Goal: Task Accomplishment & Management: Manage account settings

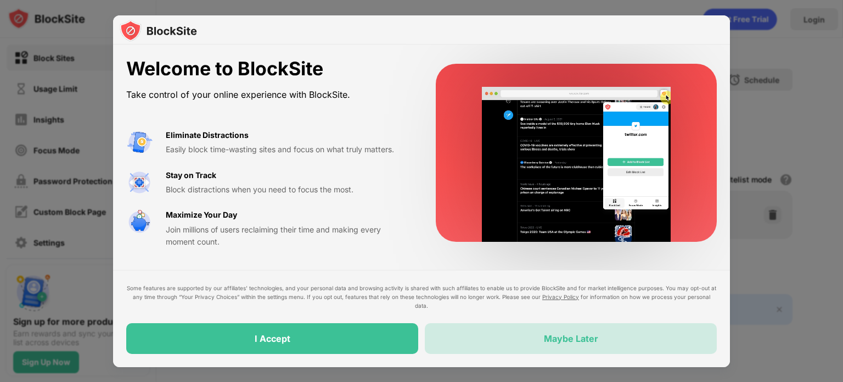
click at [526, 347] on div "Maybe Later" at bounding box center [571, 338] width 292 height 31
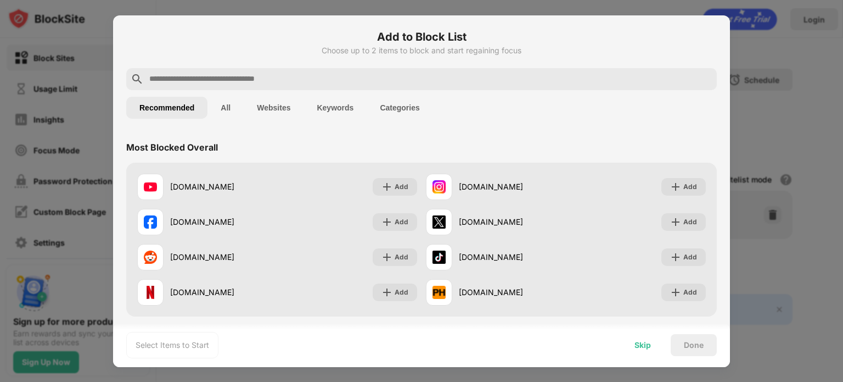
click at [654, 345] on div "Skip" at bounding box center [643, 345] width 43 height 22
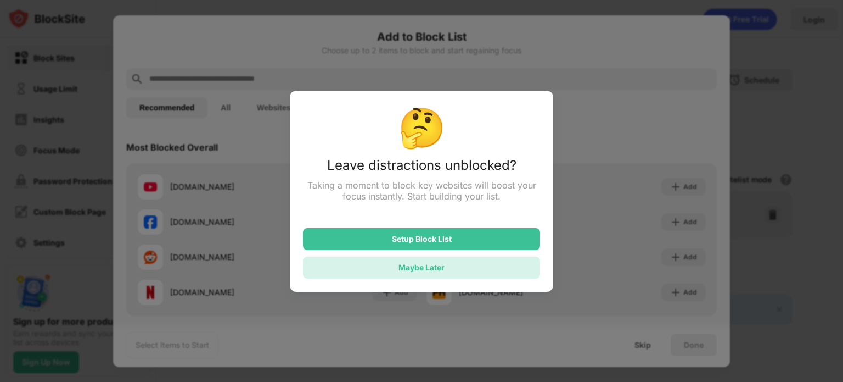
click at [421, 274] on div "Maybe Later" at bounding box center [421, 267] width 237 height 22
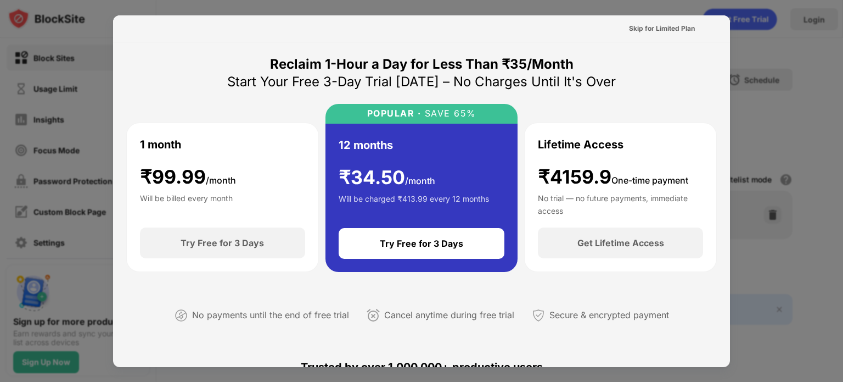
click at [801, 254] on div at bounding box center [421, 191] width 843 height 382
drag, startPoint x: 81, startPoint y: 64, endPoint x: 221, endPoint y: -65, distance: 190.8
click at [221, 0] on html "Block Sites Usage Limit Insights Focus Mode Password Protection Custom Block Pa…" at bounding box center [421, 191] width 843 height 382
